Goal: Information Seeking & Learning: Learn about a topic

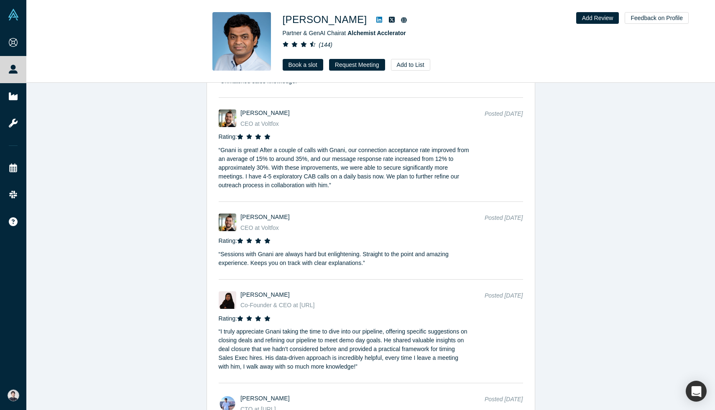
scroll to position [2796, 0]
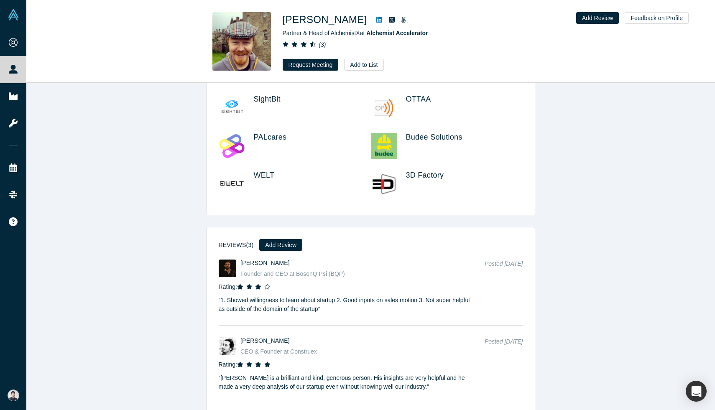
scroll to position [1248, 0]
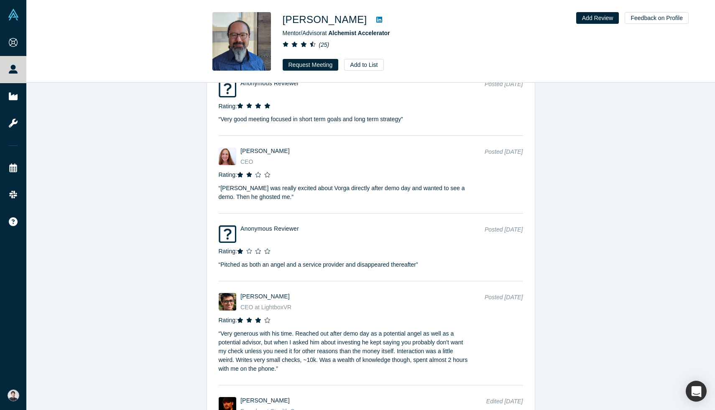
scroll to position [2953, 0]
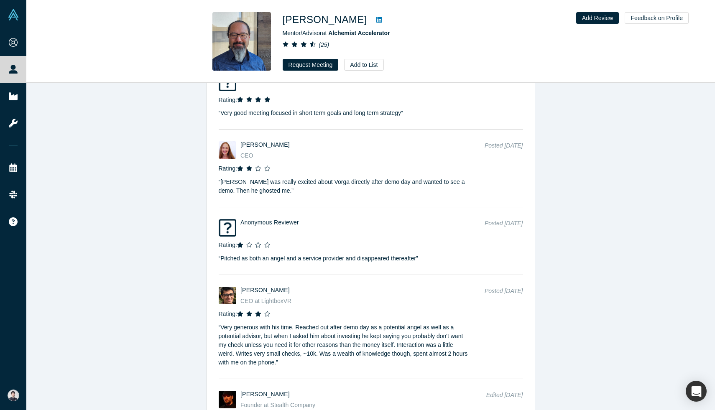
click at [257, 195] on p "“ Adam was really excited about Vorga directly after demo day and wanted to see…" at bounding box center [345, 184] width 252 height 22
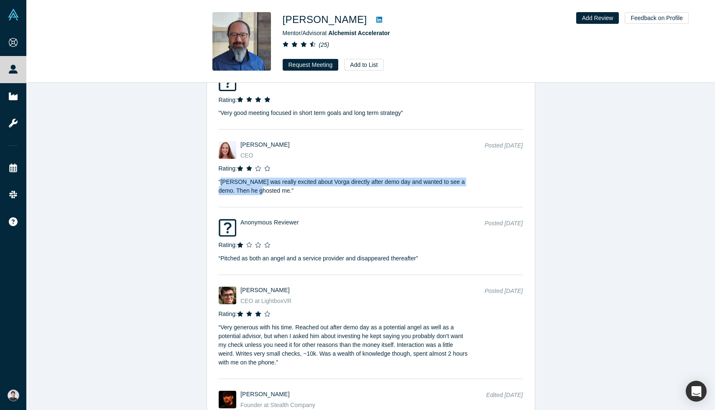
copy p "Adam was really excited about Vorga directly after demo day and wanted to see a…"
drag, startPoint x: 256, startPoint y: 199, endPoint x: 222, endPoint y: 194, distance: 34.3
click at [222, 194] on p "“ Adam was really excited about Vorga directly after demo day and wanted to see…" at bounding box center [345, 184] width 252 height 22
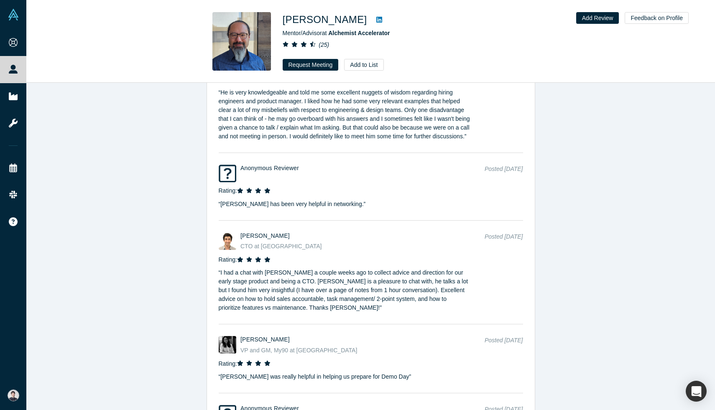
scroll to position [2385, 0]
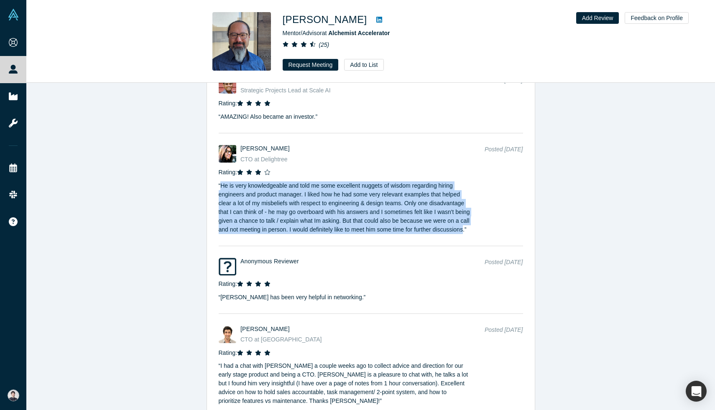
drag, startPoint x: 249, startPoint y: 239, endPoint x: 221, endPoint y: 188, distance: 58.9
click at [221, 188] on p "“ He is very knowledgeable and told me some excellent nuggets of wisdom regardi…" at bounding box center [345, 205] width 252 height 57
copy p "He is very knowledgeable and told me some excellent nuggets of wisdom regarding…"
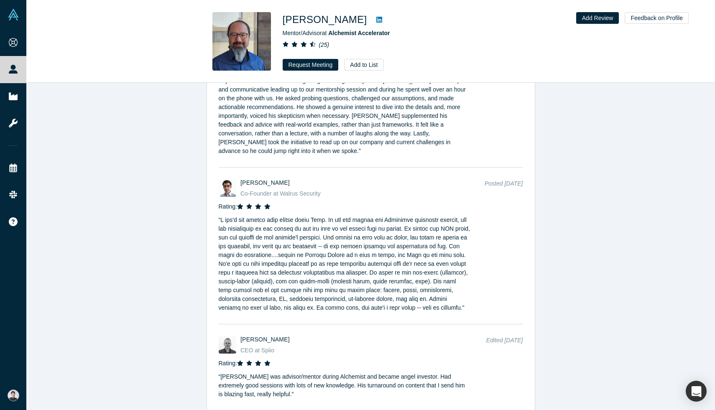
scroll to position [1829, 0]
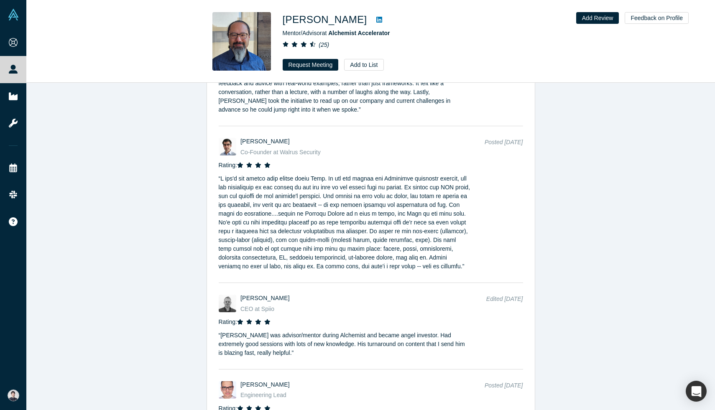
click at [260, 269] on p "“ ”" at bounding box center [345, 220] width 252 height 101
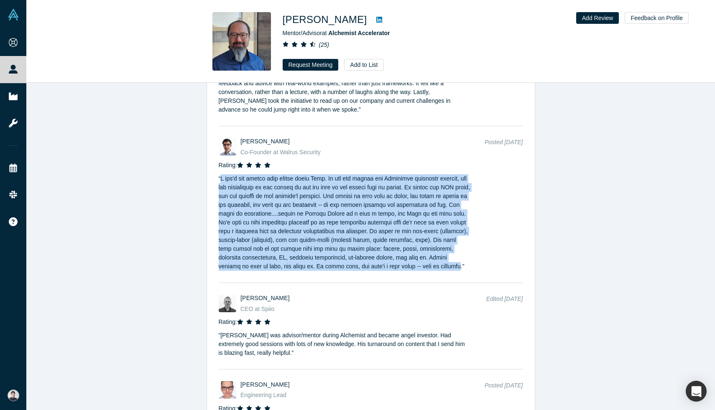
drag, startPoint x: 260, startPoint y: 267, endPoint x: 220, endPoint y: 172, distance: 103.0
click at [220, 172] on p "“ ”" at bounding box center [345, 220] width 252 height 101
copy p "I can't say enough good things about Adam. We met him during the Alchemist inte…"
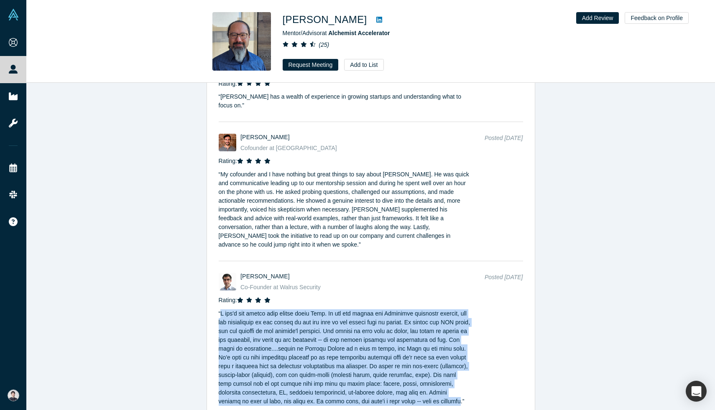
scroll to position [1625, 0]
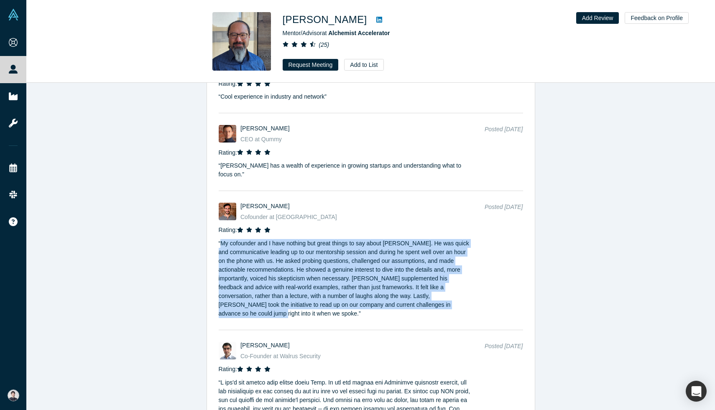
drag, startPoint x: 221, startPoint y: 235, endPoint x: 234, endPoint y: 308, distance: 73.4
click at [234, 308] on p "“ My cofounder and I have nothing but great things to say about Adam. He was qu…" at bounding box center [345, 276] width 252 height 84
copy p "My cofounder and I have nothing but great things to say about Adam. He was quic…"
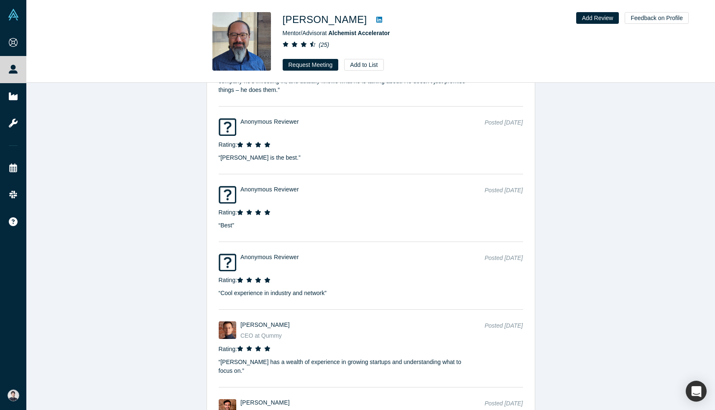
scroll to position [1344, 0]
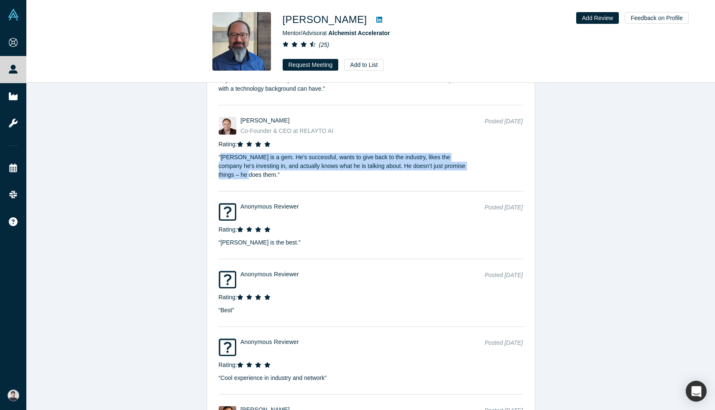
drag, startPoint x: 221, startPoint y: 159, endPoint x: 245, endPoint y: 177, distance: 30.2
click at [245, 177] on p "“ Adam is a gem. He's successful, wants to give back to the industry, likes the…" at bounding box center [345, 164] width 252 height 31
copy p "Adam is a gem. He's successful, wants to give back to the industry, likes the c…"
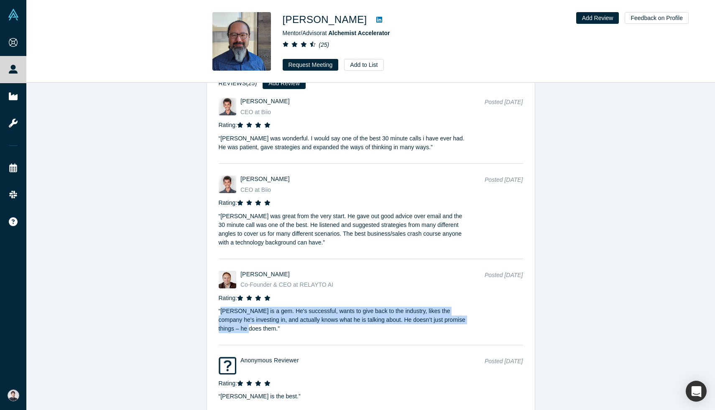
scroll to position [1168, 0]
